Goal: Information Seeking & Learning: Learn about a topic

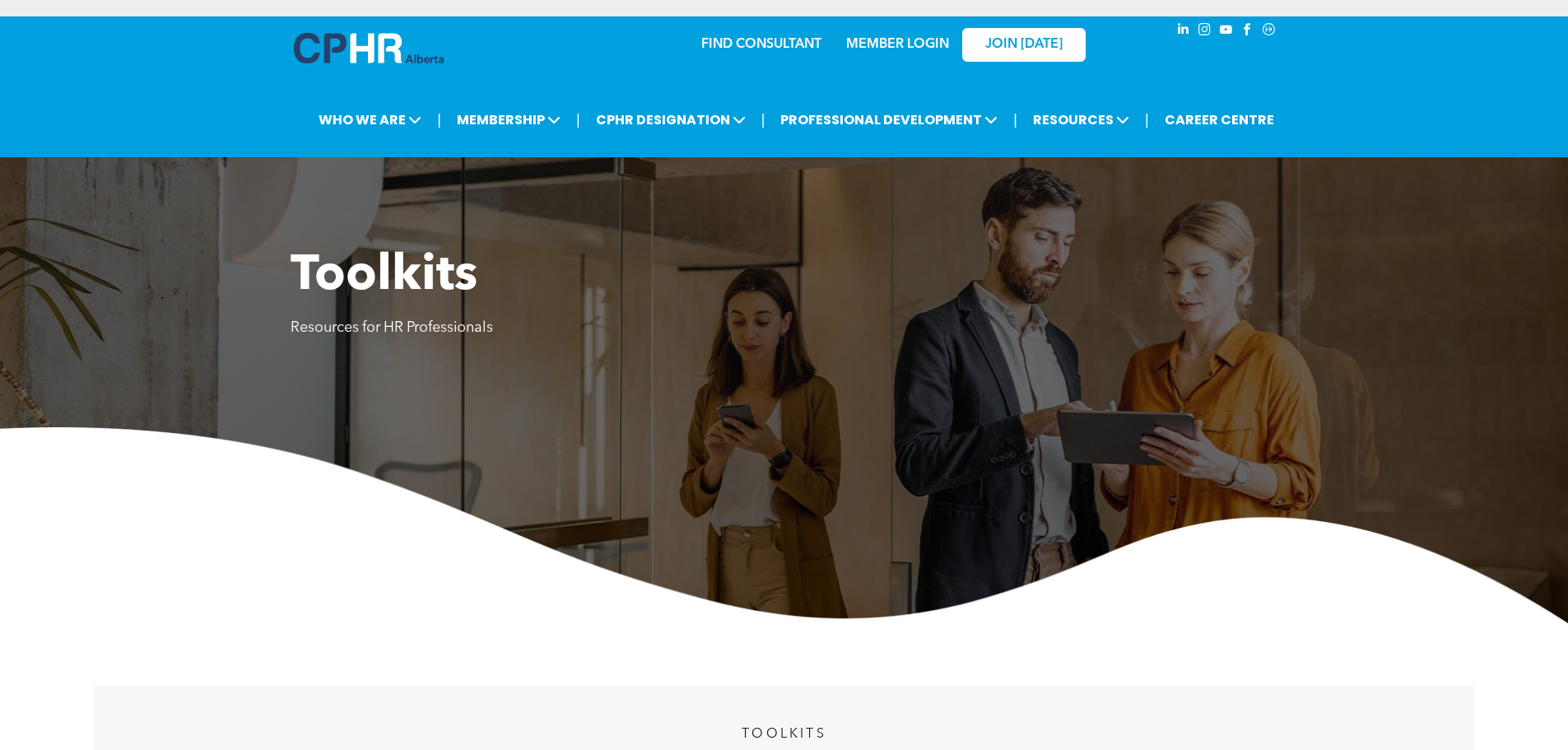
scroll to position [1152, 0]
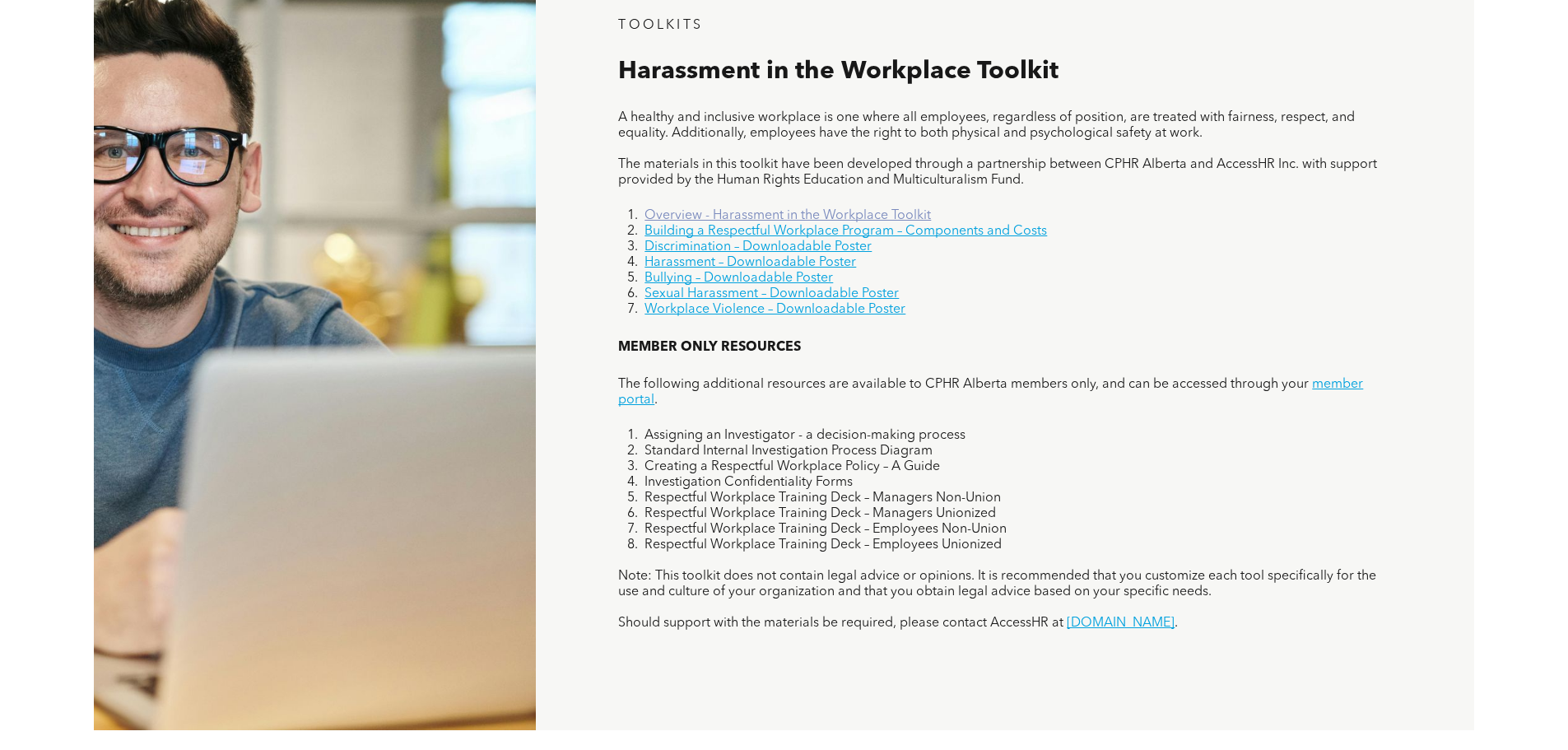
click at [876, 210] on link "Overview - Harassment in the Workplace Toolkit" at bounding box center [787, 215] width 286 height 13
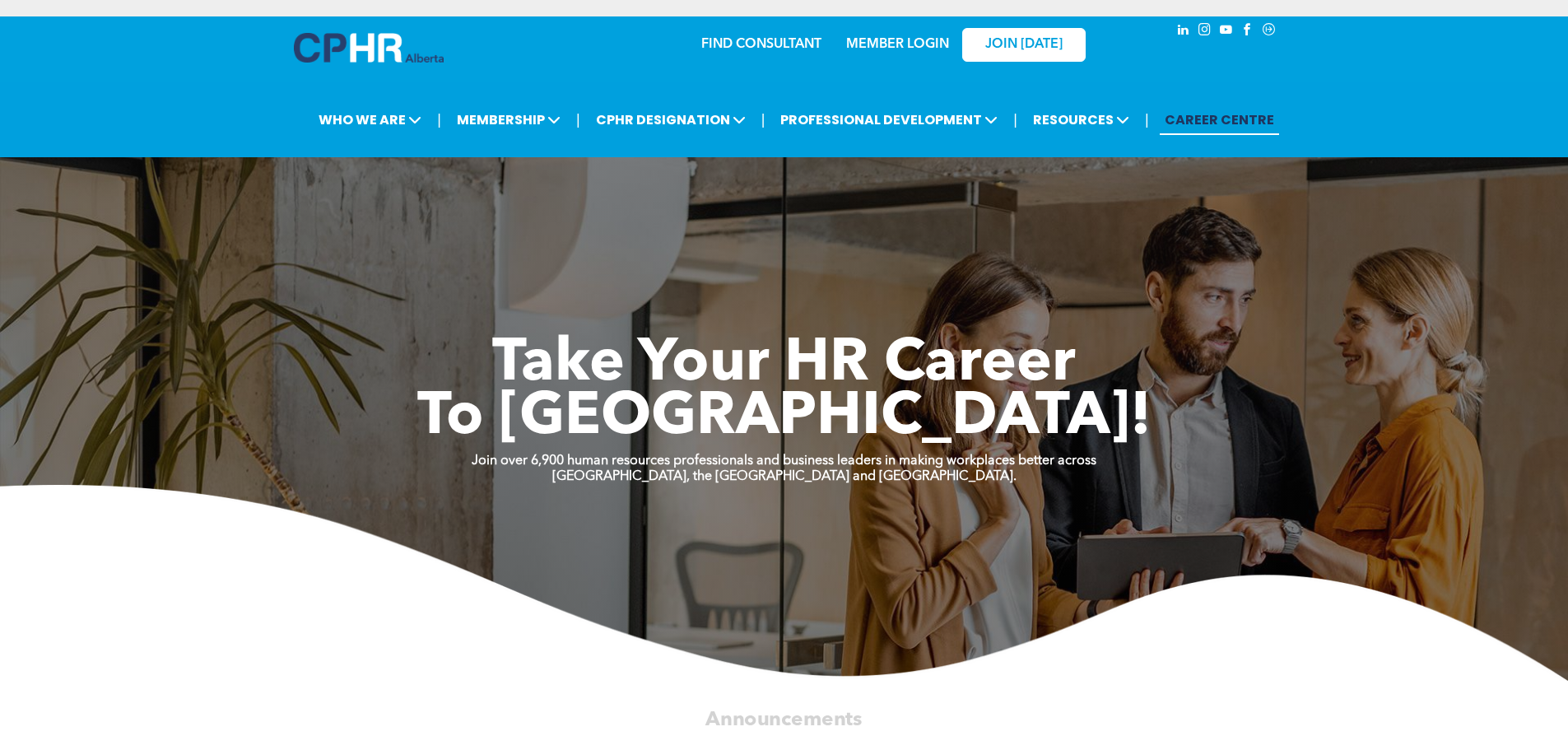
click at [894, 35] on div "MEMBER LOGIN" at bounding box center [897, 40] width 107 height 30
click at [895, 42] on link "MEMBER LOGIN" at bounding box center [898, 45] width 103 height 13
